Goal: Navigation & Orientation: Find specific page/section

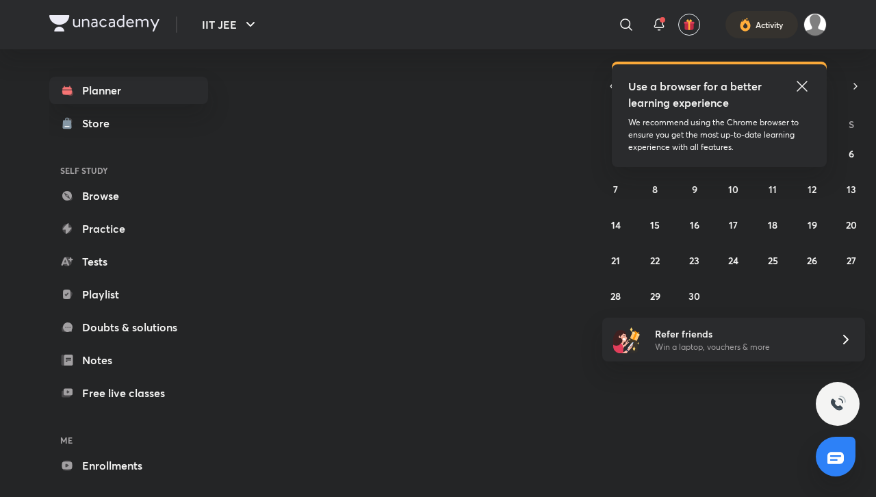
click at [804, 89] on icon at bounding box center [801, 86] width 16 height 16
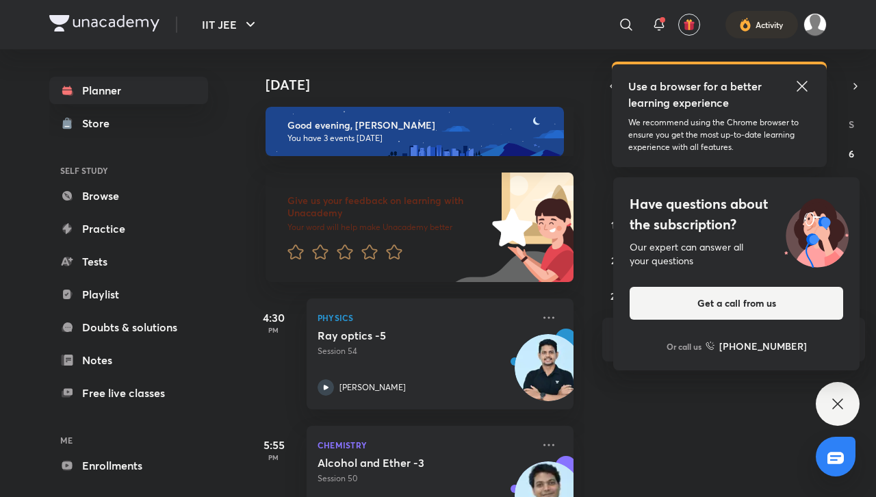
click at [436, 88] on icon at bounding box center [801, 86] width 16 height 16
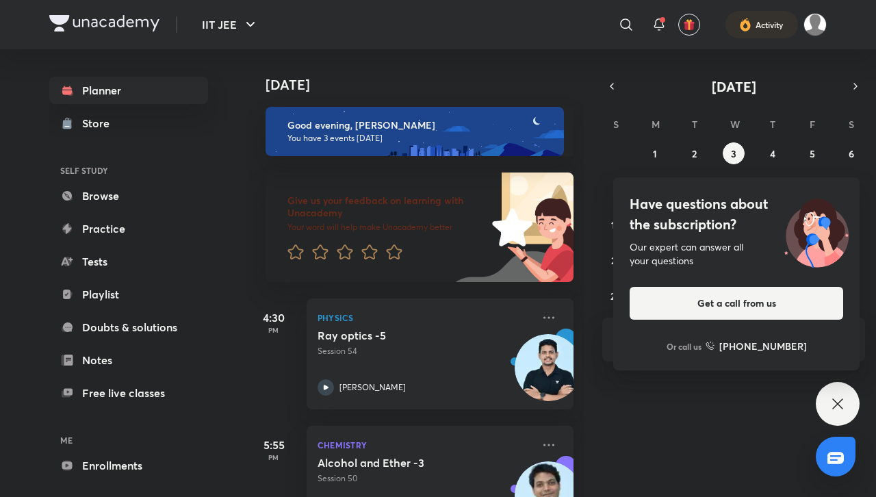
click at [436, 395] on icon at bounding box center [837, 403] width 16 height 16
